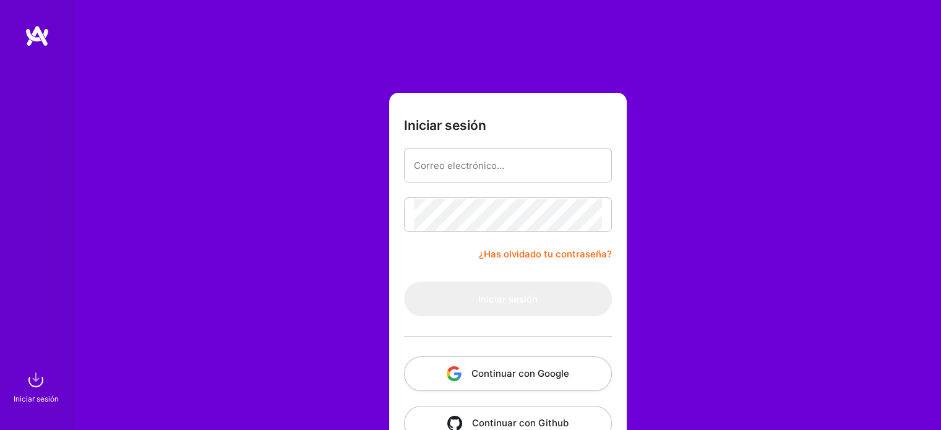
click at [601, 266] on form "Iniciar sesión ¿Has olvidado tu contraseña? Iniciar sesión Continuar con Google…" at bounding box center [508, 274] width 238 height 363
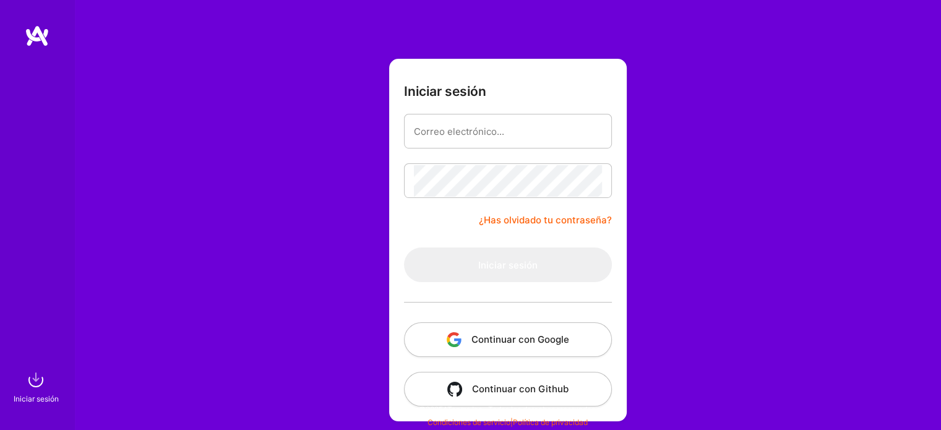
scroll to position [35, 0]
click at [522, 133] on input "email" at bounding box center [508, 131] width 188 height 32
type input "[EMAIL_ADDRESS][DOMAIN_NAME]"
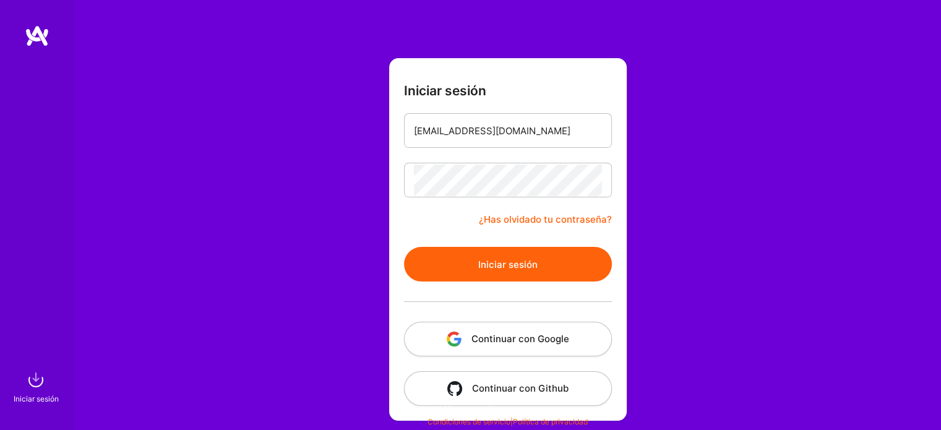
click at [504, 267] on font "Iniciar sesión" at bounding box center [507, 265] width 59 height 12
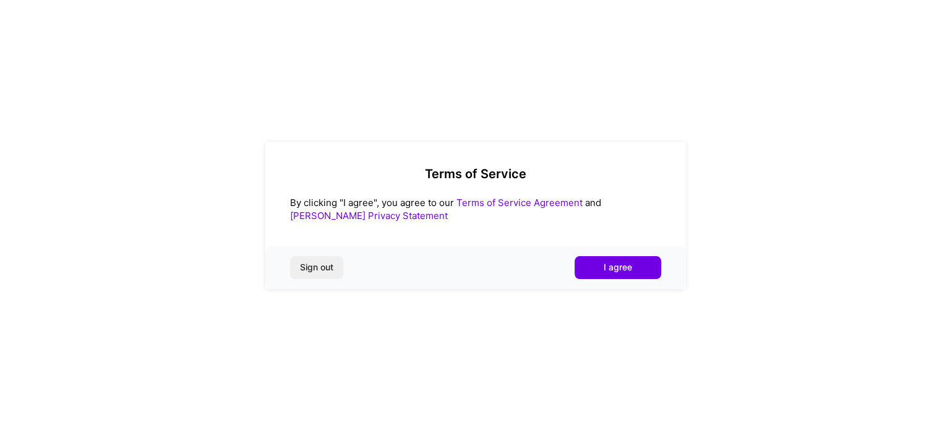
scroll to position [0, 0]
